Goal: Transaction & Acquisition: Download file/media

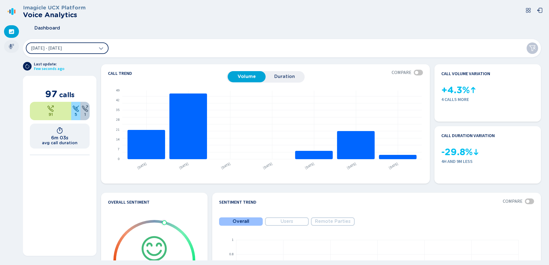
click at [13, 45] on icon at bounding box center [11, 46] width 5 height 5
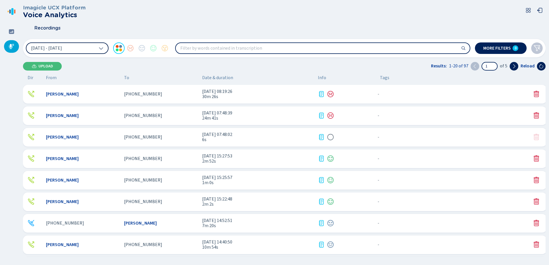
click at [100, 49] on icon at bounding box center [101, 48] width 5 height 5
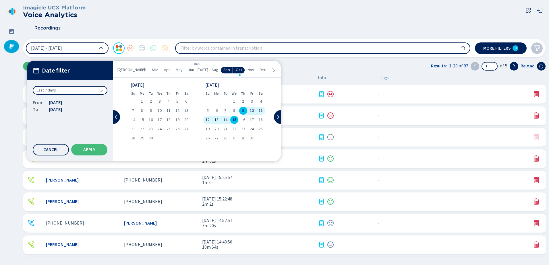
click at [235, 118] on span "15" at bounding box center [234, 120] width 4 height 4
click at [90, 152] on span "Apply" at bounding box center [89, 150] width 12 height 5
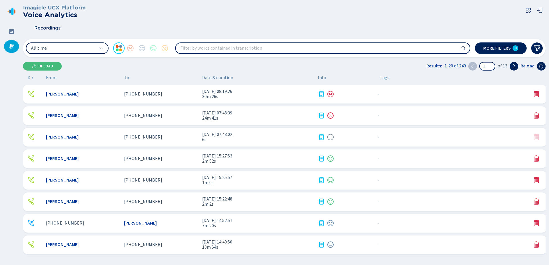
click at [102, 47] on icon at bounding box center [101, 48] width 5 height 5
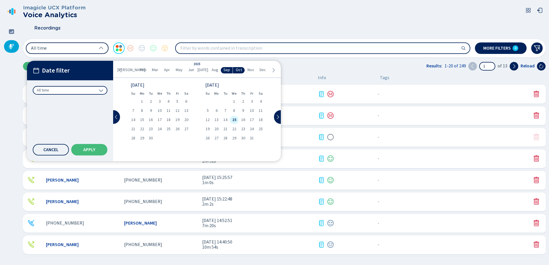
click at [237, 121] on div "15" at bounding box center [234, 120] width 9 height 8
click at [88, 151] on span "Apply" at bounding box center [89, 150] width 12 height 5
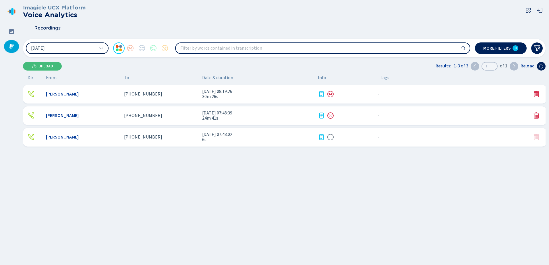
click at [322, 117] on icon at bounding box center [321, 115] width 7 height 7
click at [158, 135] on div "[PHONE_NUMBER]" at bounding box center [161, 137] width 74 height 5
click at [153, 94] on div "[PHONE_NUMBER]" at bounding box center [161, 94] width 74 height 5
click at [140, 135] on span "[PHONE_NUMBER]" at bounding box center [143, 137] width 38 height 5
click at [180, 182] on div "[PERSON_NAME] [PHONE_NUMBER] [DATE] 08:19:26 30m 26s - {{hiddenTagsCount}} more…" at bounding box center [286, 154] width 526 height 138
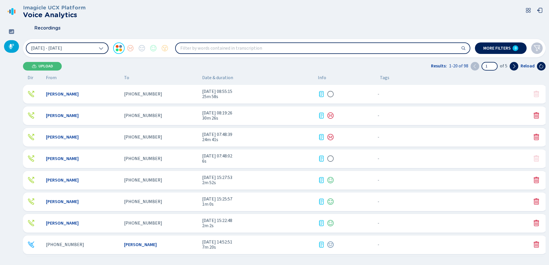
click at [102, 47] on icon at bounding box center [101, 48] width 5 height 5
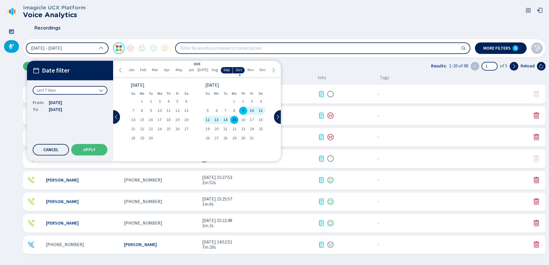
click at [235, 121] on span "15" at bounding box center [234, 120] width 4 height 4
click at [94, 150] on span "Apply" at bounding box center [89, 150] width 12 height 5
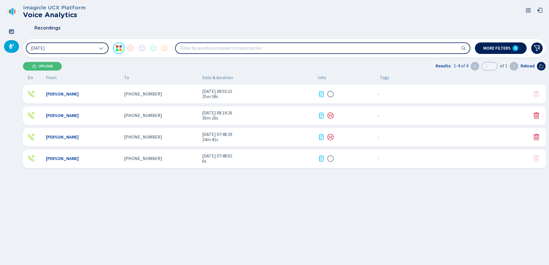
click at [171, 94] on div "[PHONE_NUMBER]" at bounding box center [161, 94] width 74 height 5
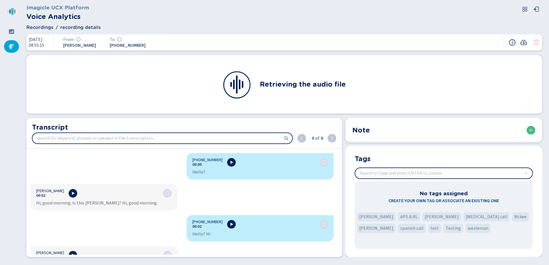
click at [525, 41] on icon at bounding box center [524, 42] width 7 height 5
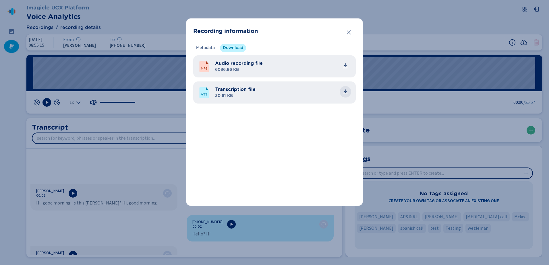
click at [346, 92] on icon "common.download" at bounding box center [346, 92] width 6 height 6
click at [349, 31] on icon "Close" at bounding box center [349, 33] width 6 height 6
